Goal: Transaction & Acquisition: Purchase product/service

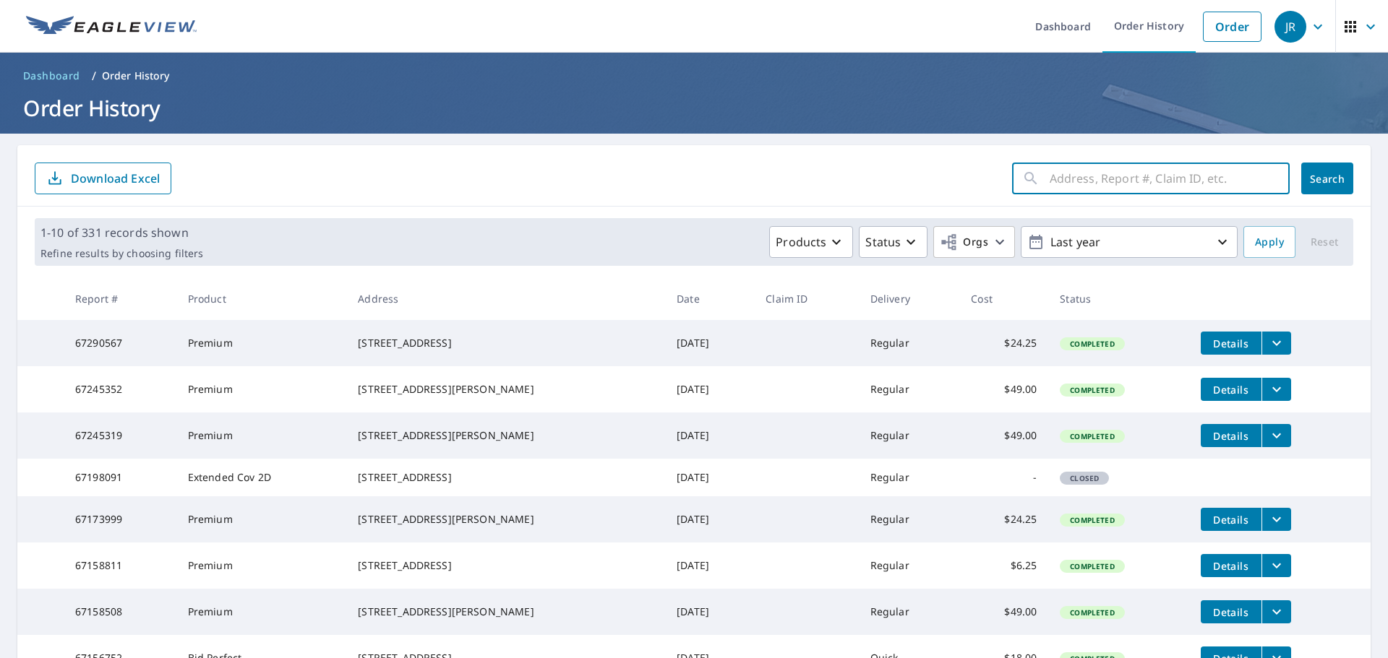
click at [1050, 187] on input "text" at bounding box center [1170, 178] width 240 height 40
type input "4812"
click button "Search" at bounding box center [1327, 179] width 52 height 32
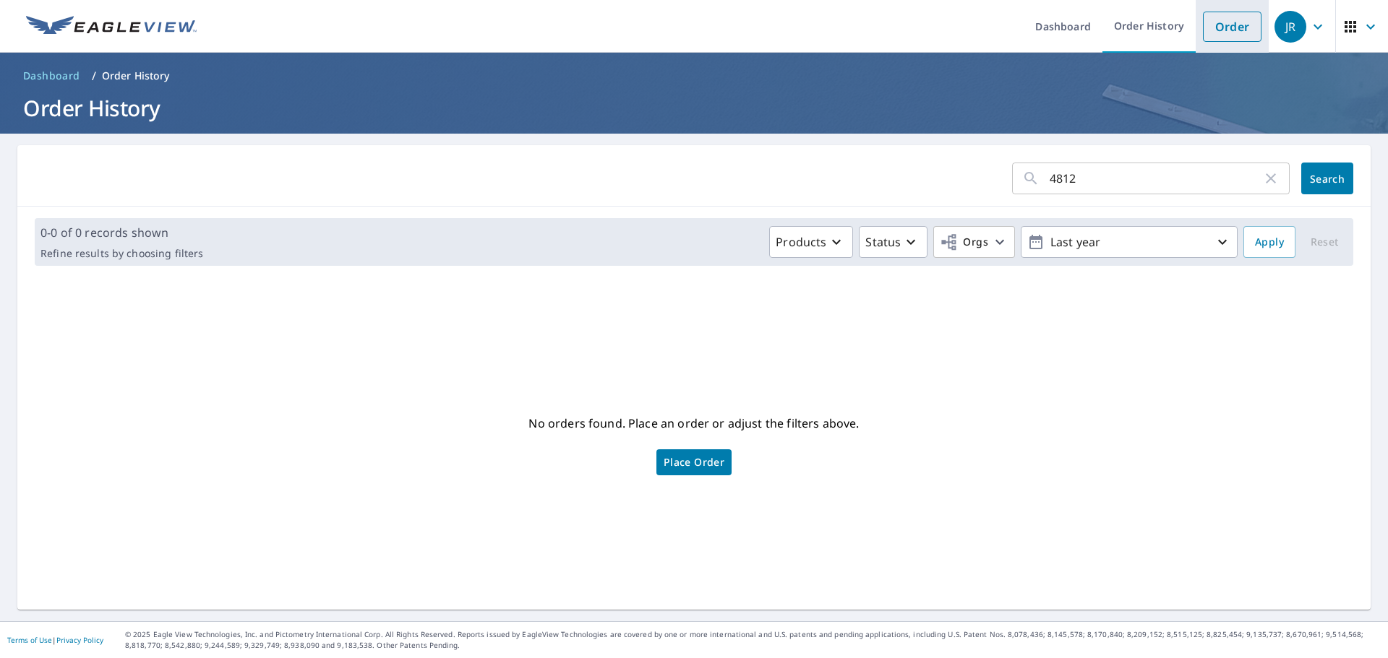
click at [1216, 18] on link "Order" at bounding box center [1232, 27] width 59 height 30
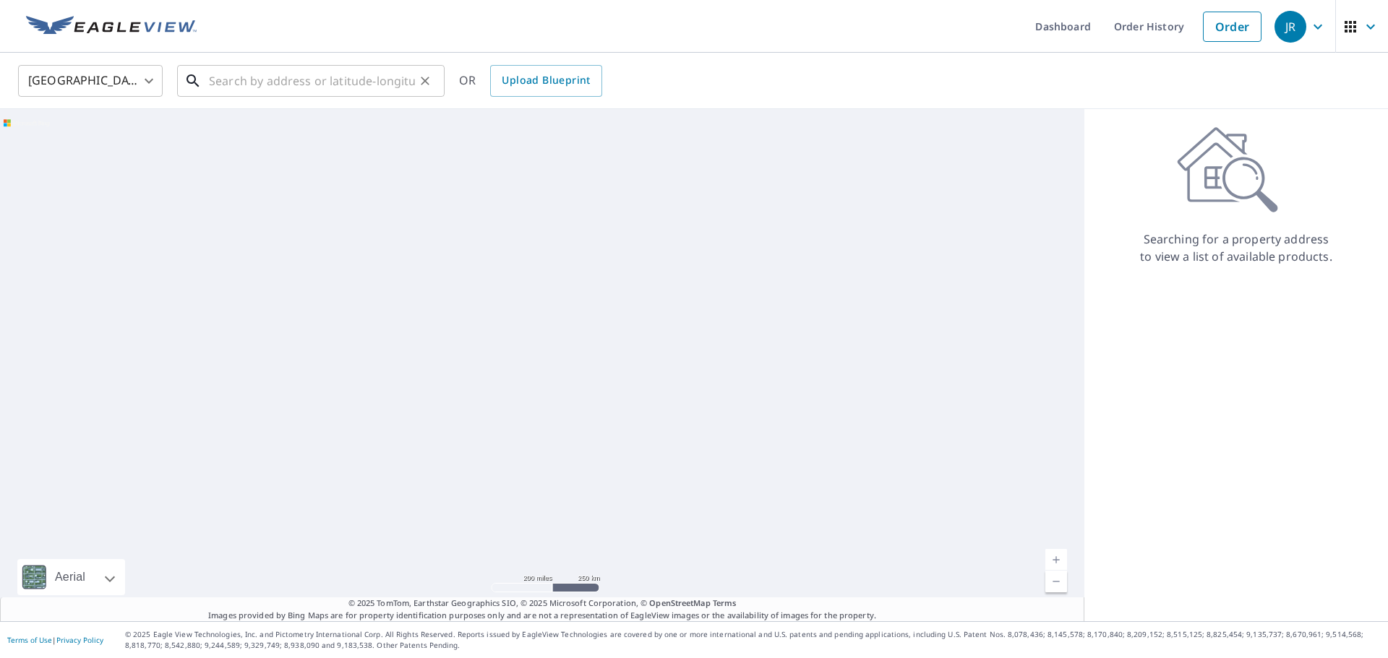
click at [337, 68] on input "text" at bounding box center [312, 81] width 206 height 40
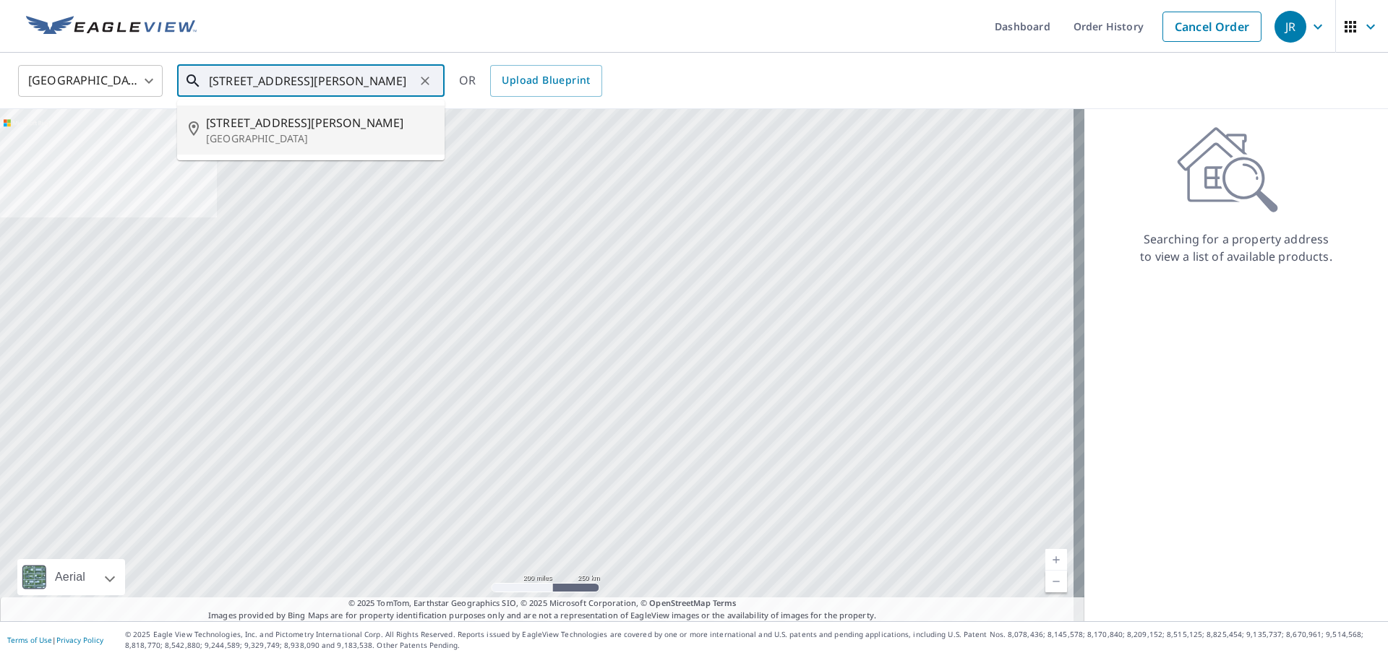
click at [273, 123] on span "[STREET_ADDRESS][PERSON_NAME]" at bounding box center [319, 122] width 227 height 17
type input "[STREET_ADDRESS][PERSON_NAME]"
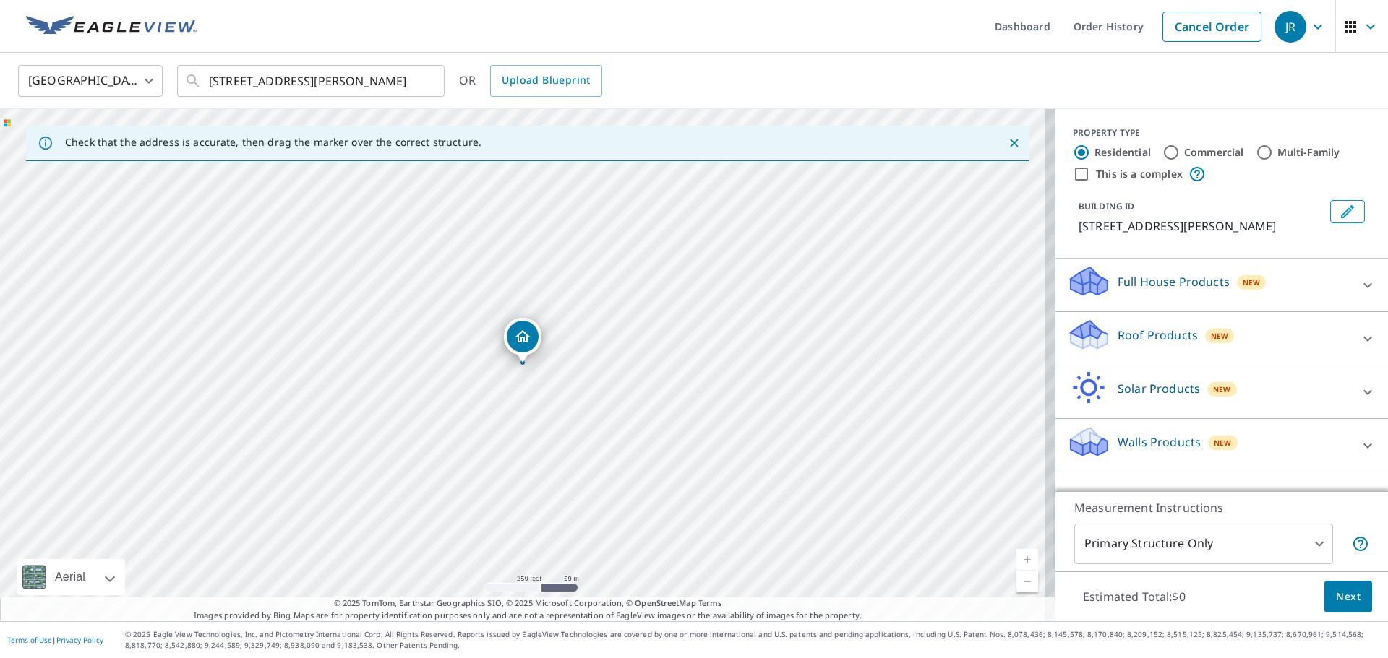
click at [1279, 325] on div "Roof Products New" at bounding box center [1208, 338] width 283 height 41
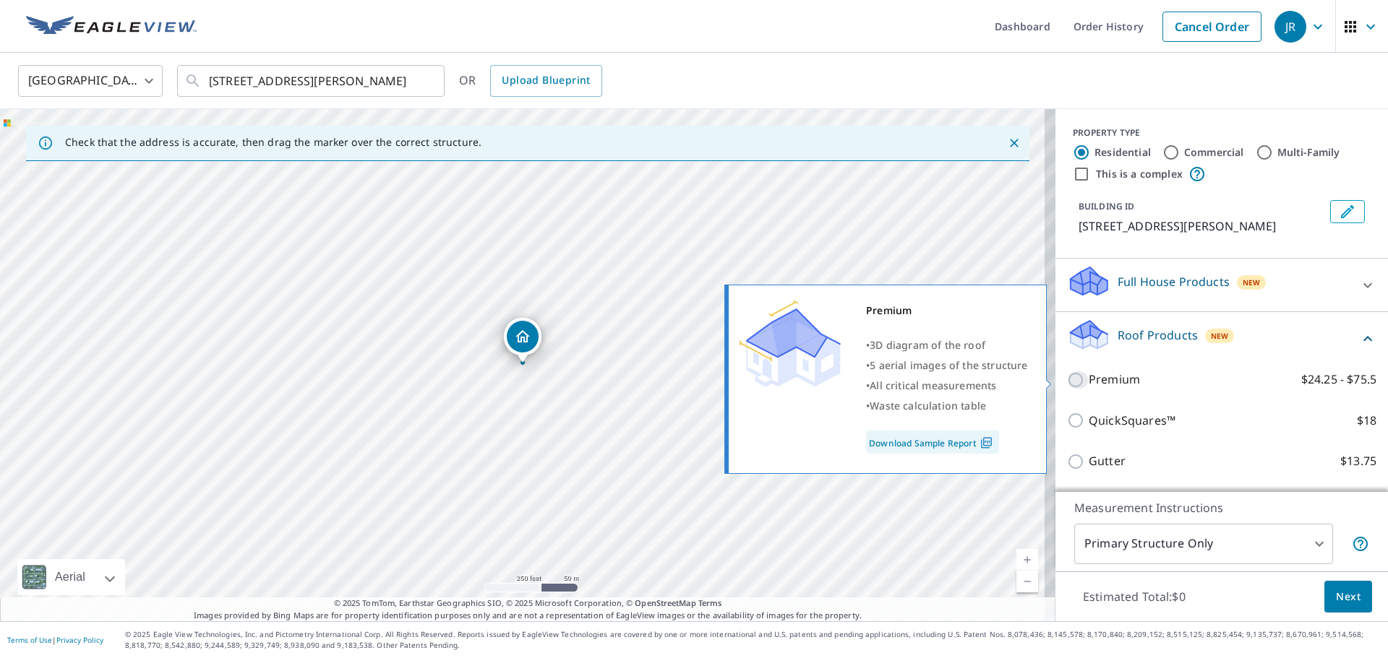
click at [1067, 381] on input "Premium $24.25 - $75.5" at bounding box center [1078, 380] width 22 height 17
checkbox input "true"
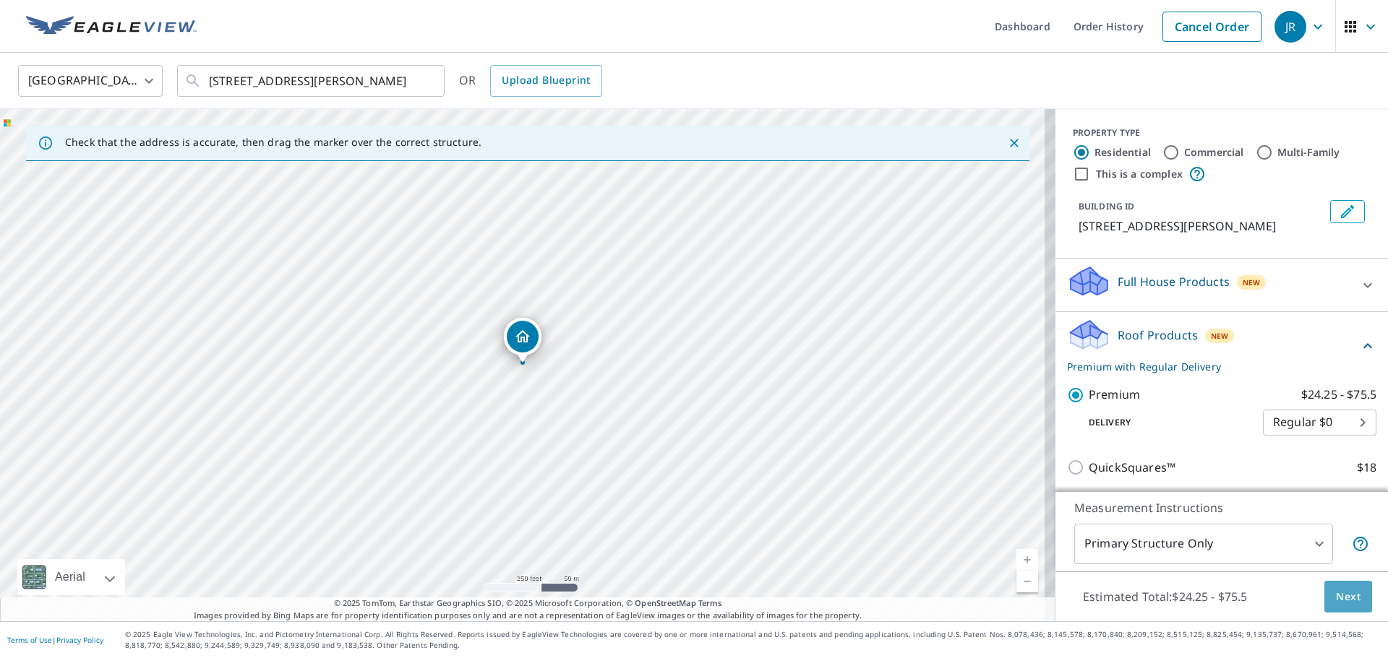
click at [1344, 600] on span "Next" at bounding box center [1348, 597] width 25 height 18
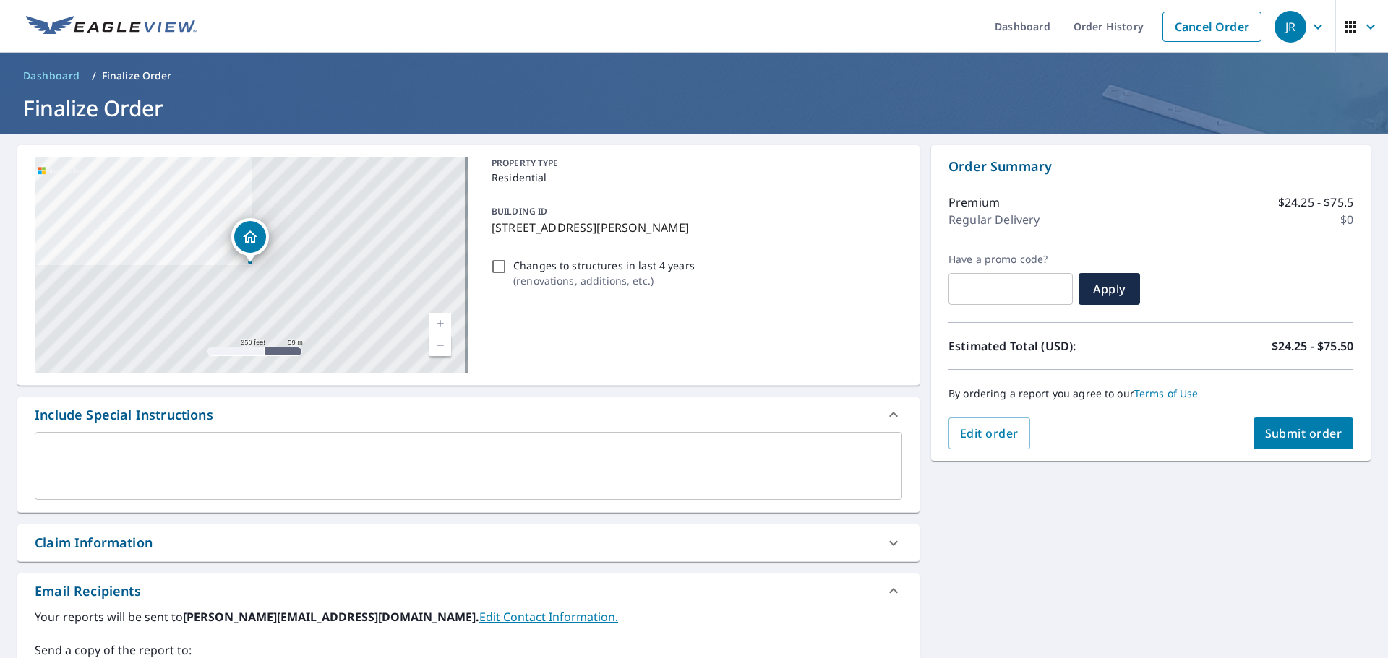
click at [1296, 431] on span "Submit order" at bounding box center [1303, 434] width 77 height 16
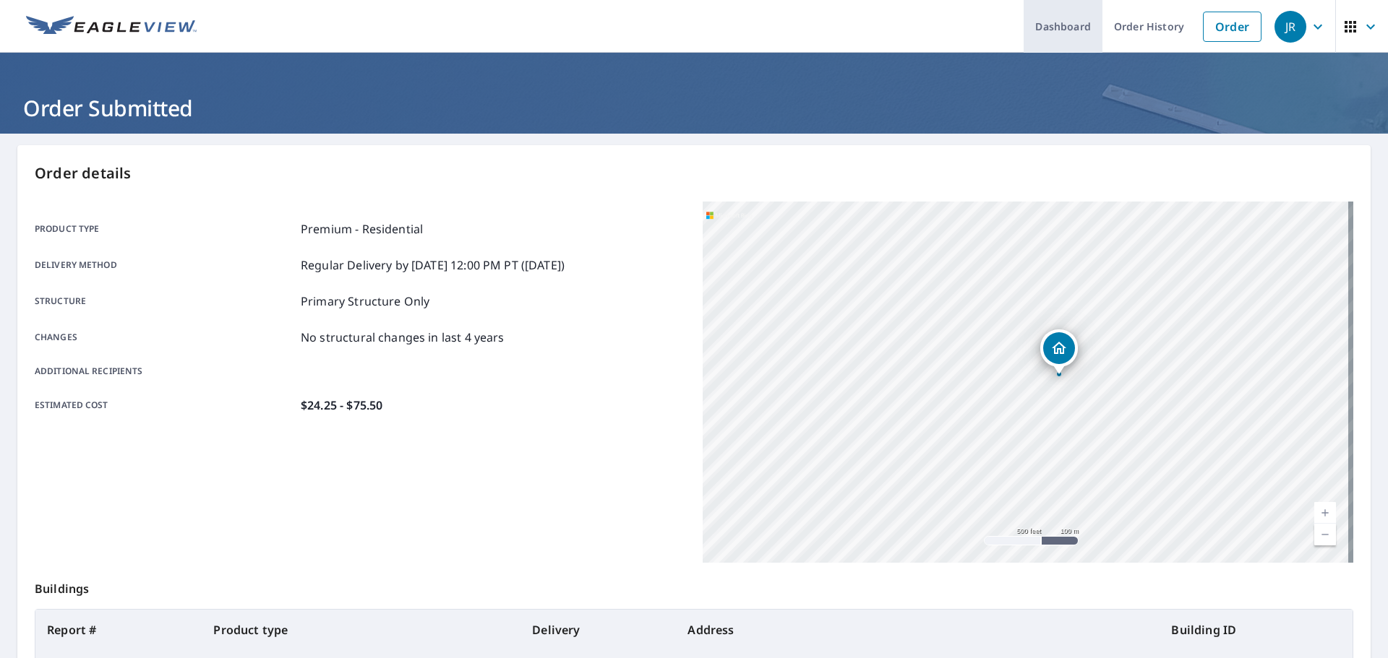
click at [1052, 31] on link "Dashboard" at bounding box center [1063, 26] width 79 height 53
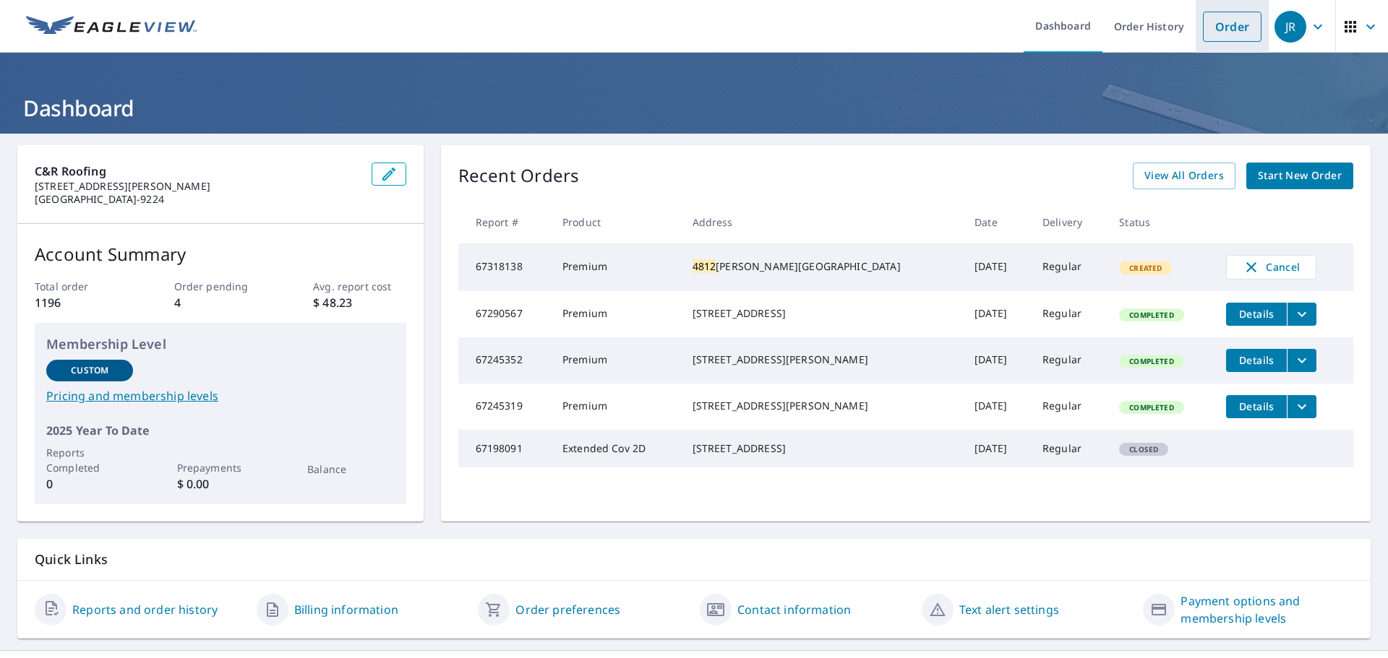
click at [1222, 31] on link "Order" at bounding box center [1232, 27] width 59 height 30
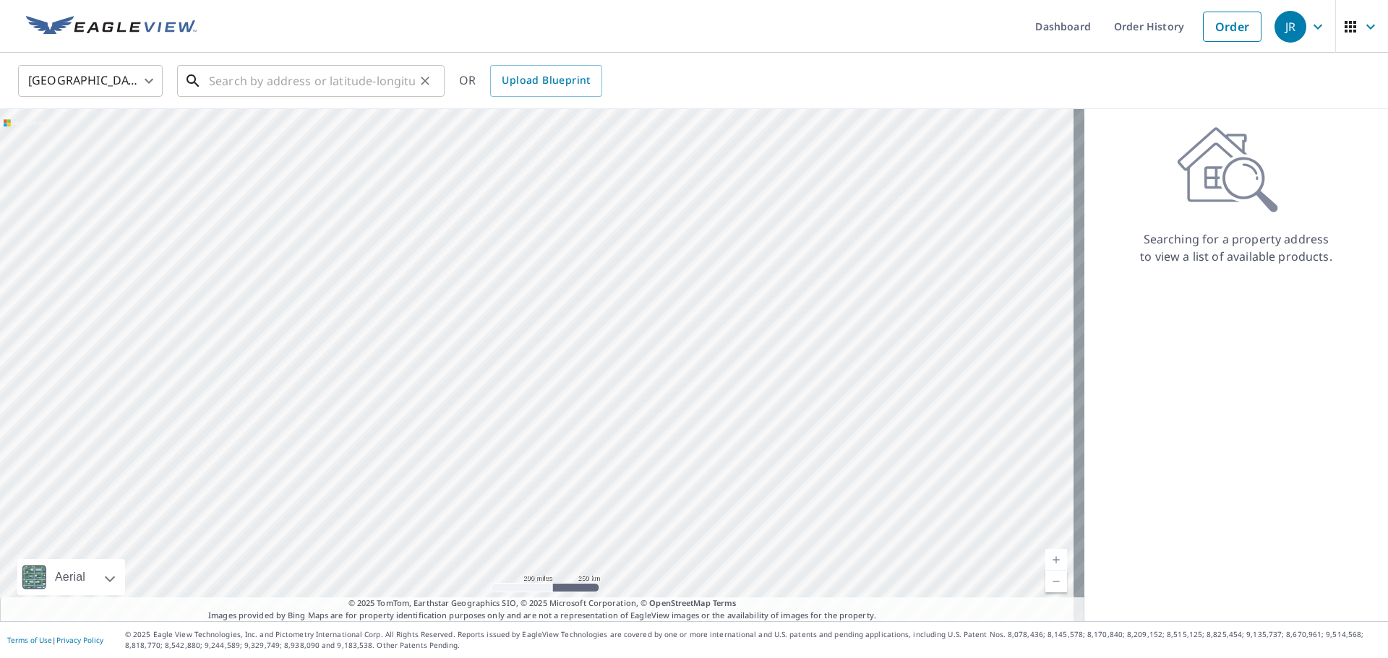
click at [283, 90] on input "text" at bounding box center [312, 81] width 206 height 40
paste input "[STREET_ADDRESS][PERSON_NAME]"
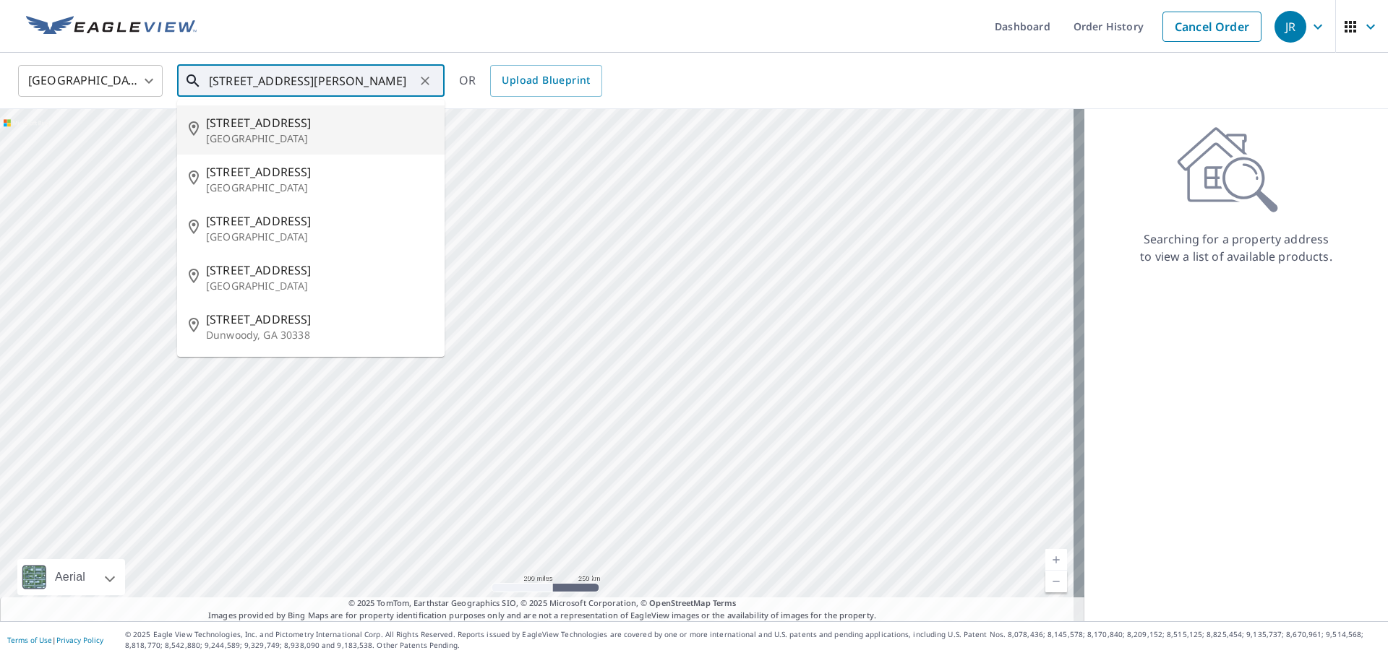
click at [257, 125] on span "[STREET_ADDRESS]" at bounding box center [319, 122] width 227 height 17
type input "[STREET_ADDRESS]"
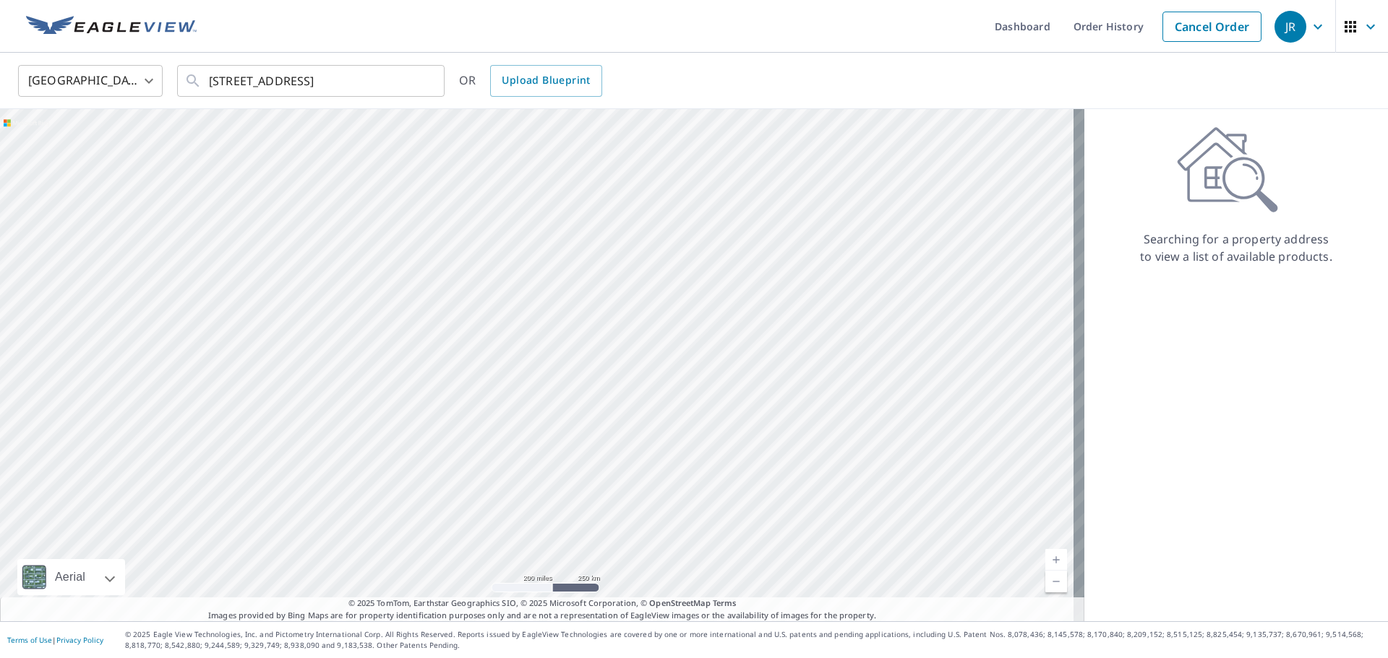
scroll to position [0, 0]
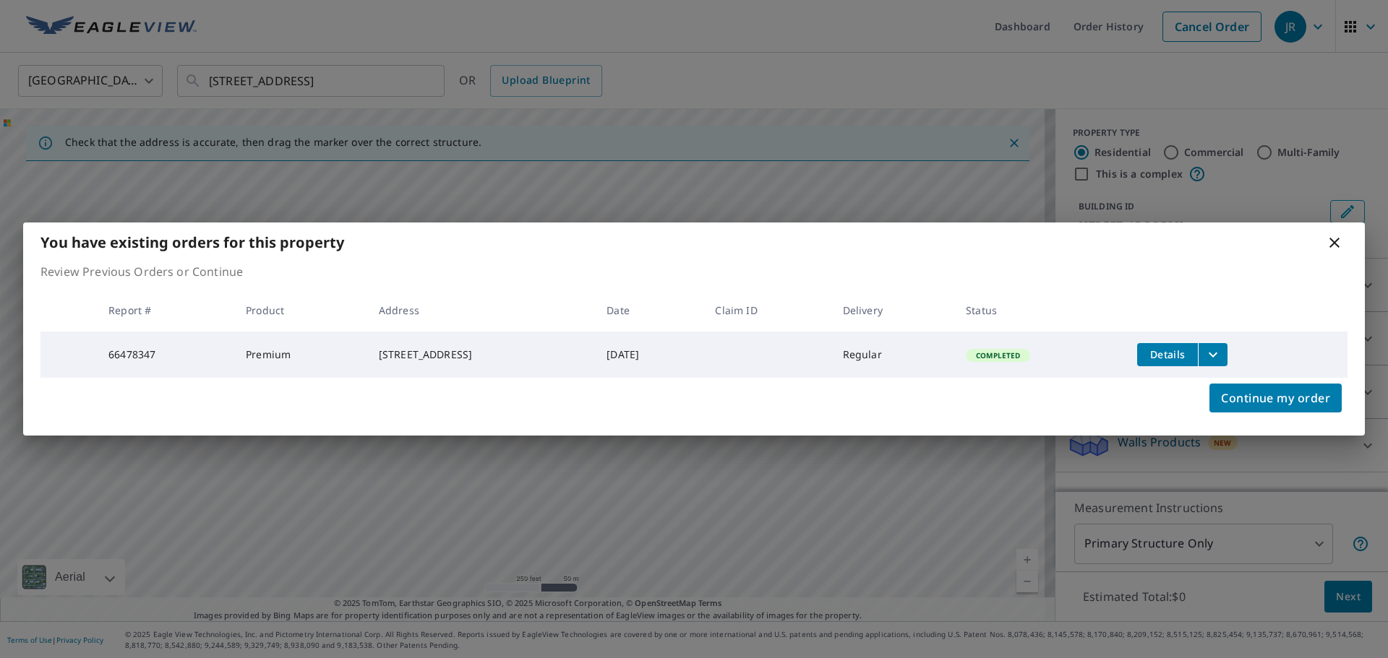
click at [1217, 354] on icon "filesDropdownBtn-66478347" at bounding box center [1212, 354] width 17 height 17
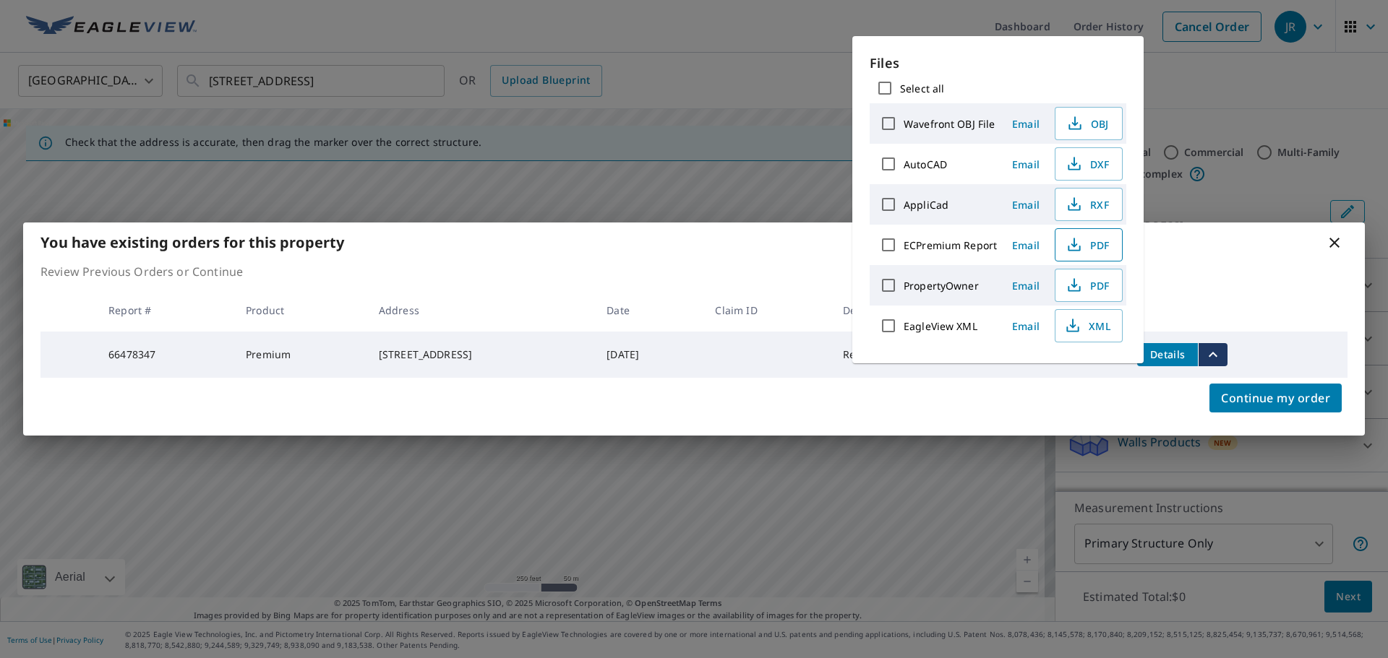
click at [1078, 242] on icon "button" at bounding box center [1073, 244] width 17 height 17
click at [1328, 234] on icon at bounding box center [1334, 242] width 17 height 17
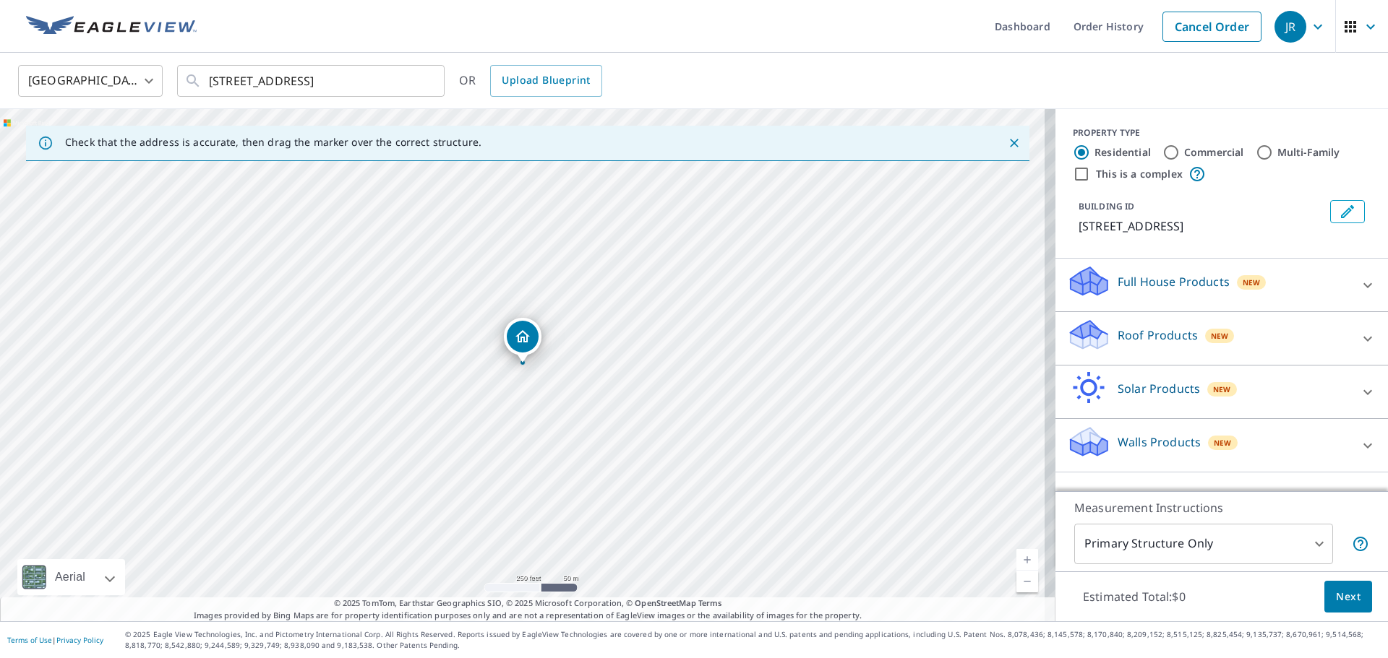
click at [1270, 330] on div "Roof Products New" at bounding box center [1208, 338] width 283 height 41
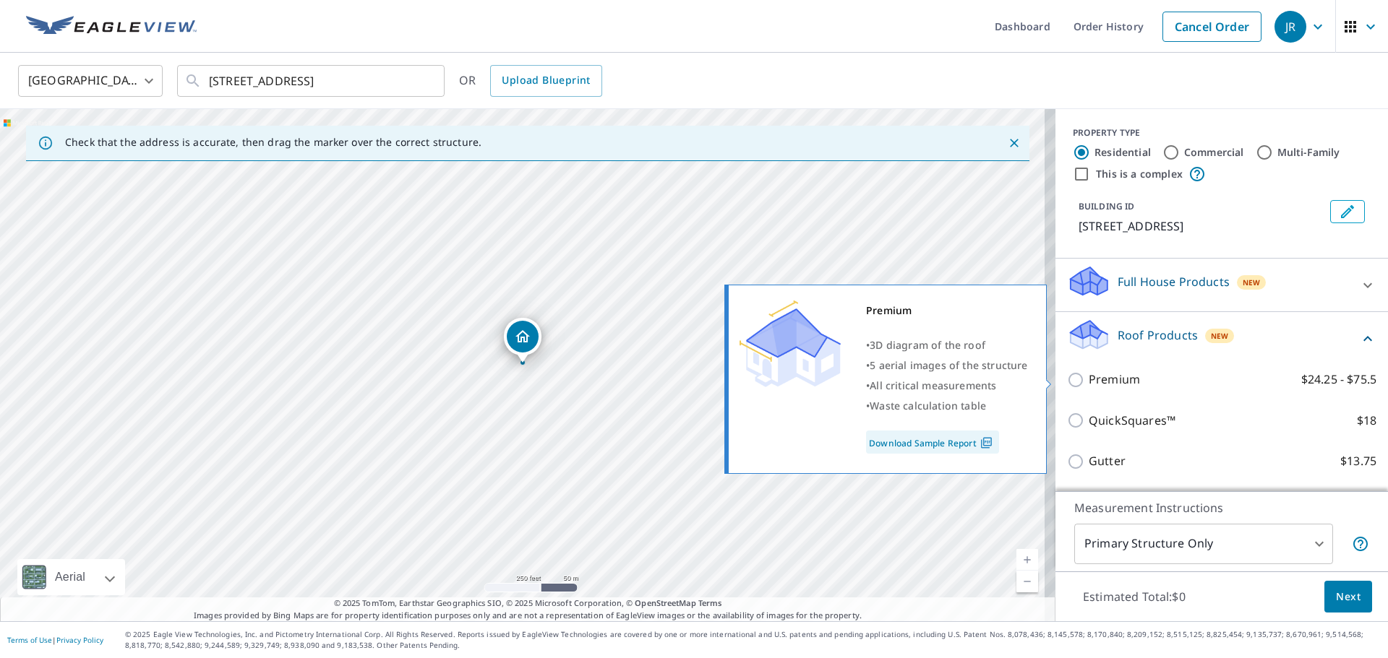
click at [1120, 385] on p "Premium" at bounding box center [1114, 380] width 51 height 18
click at [1089, 385] on input "Premium $24.25 - $75.5" at bounding box center [1078, 380] width 22 height 17
checkbox input "true"
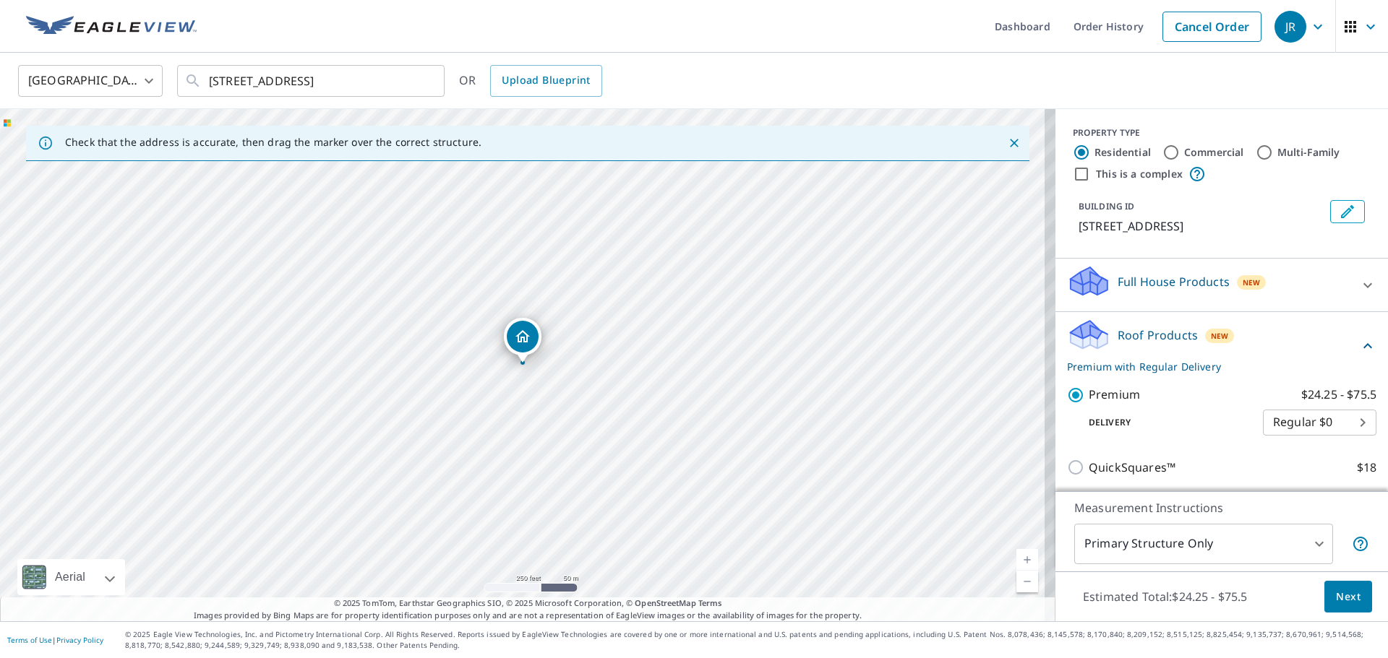
click at [1339, 591] on span "Next" at bounding box center [1348, 597] width 25 height 18
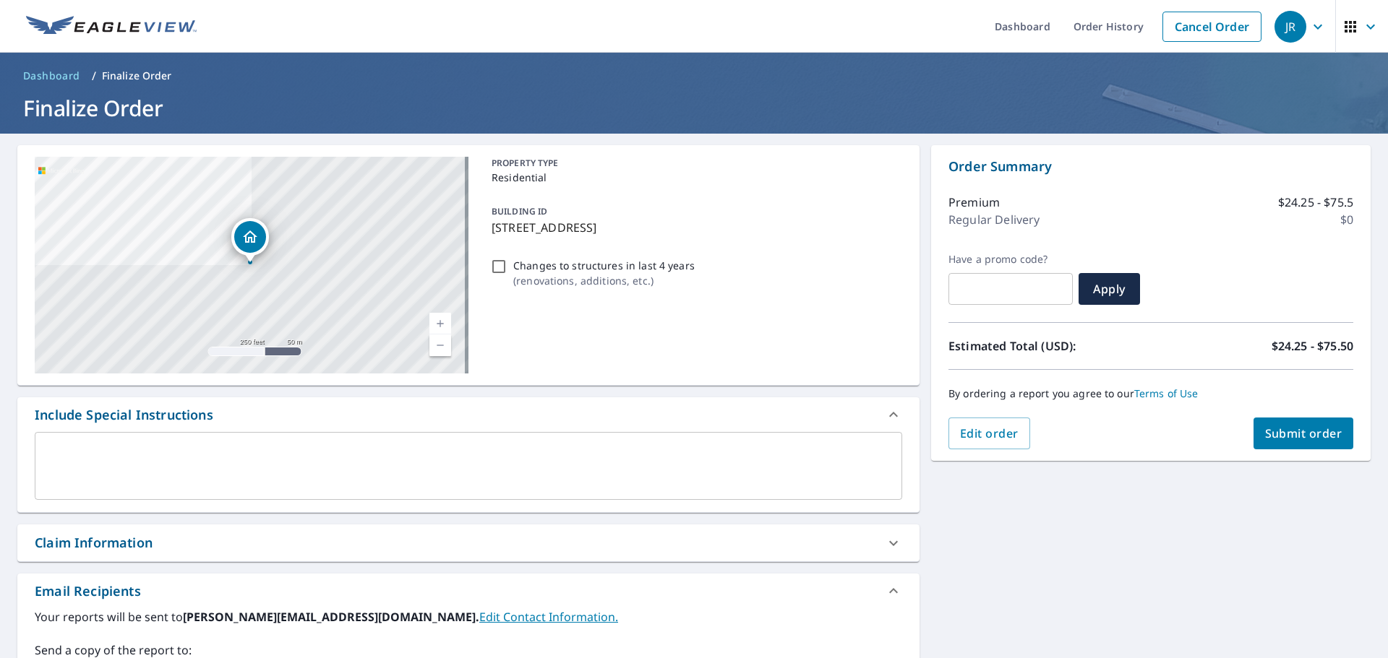
click at [1286, 438] on span "Submit order" at bounding box center [1303, 434] width 77 height 16
